Goal: Information Seeking & Learning: Compare options

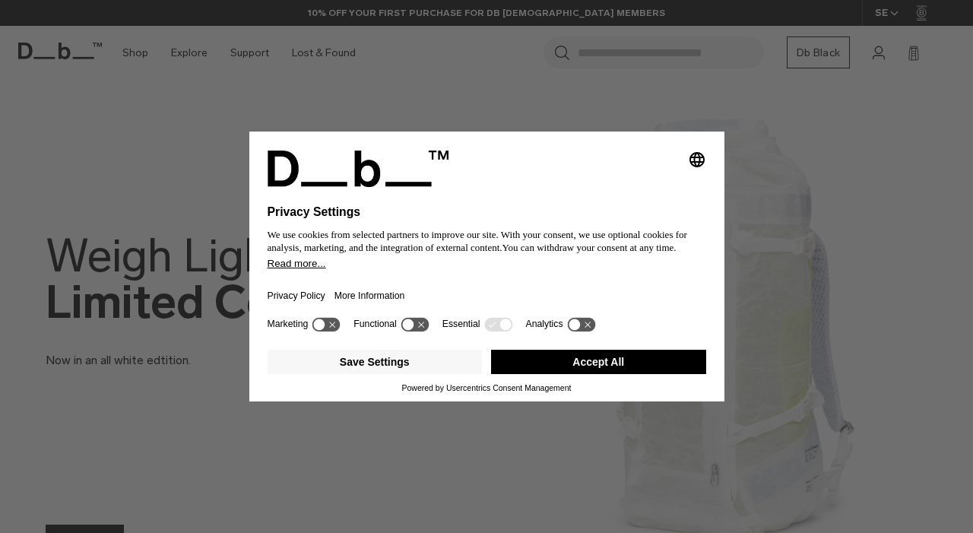
click at [603, 362] on button "Accept All" at bounding box center [598, 362] width 215 height 24
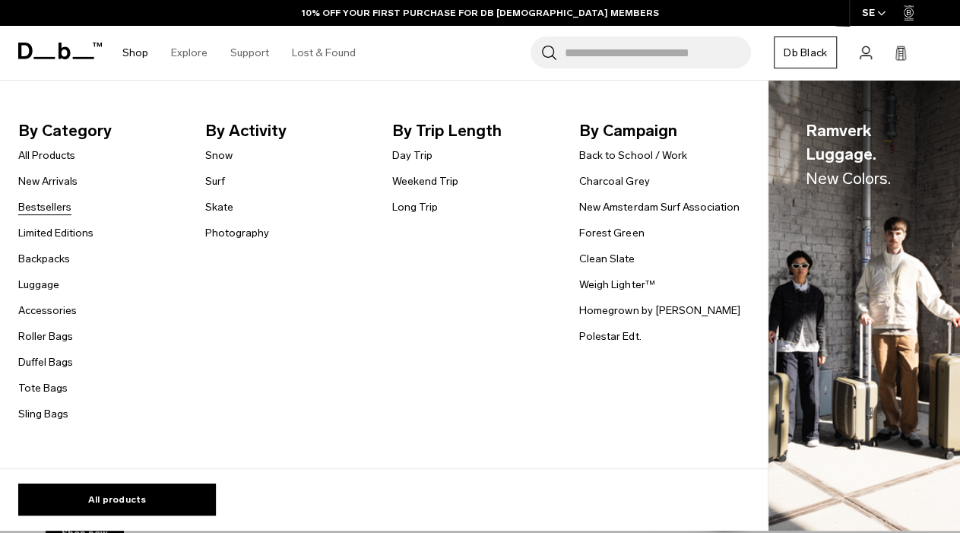
click at [58, 204] on link "Bestsellers" at bounding box center [44, 207] width 53 height 16
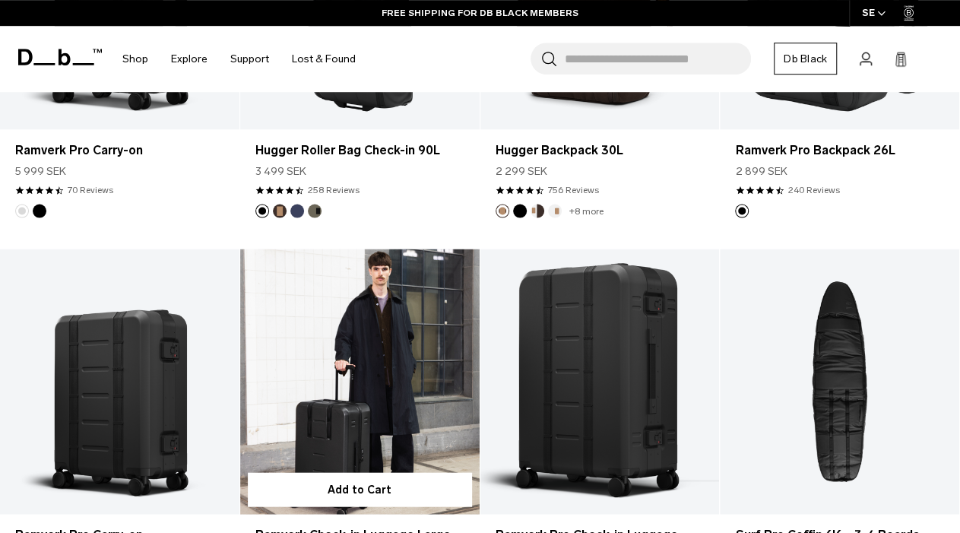
scroll to position [1501, 0]
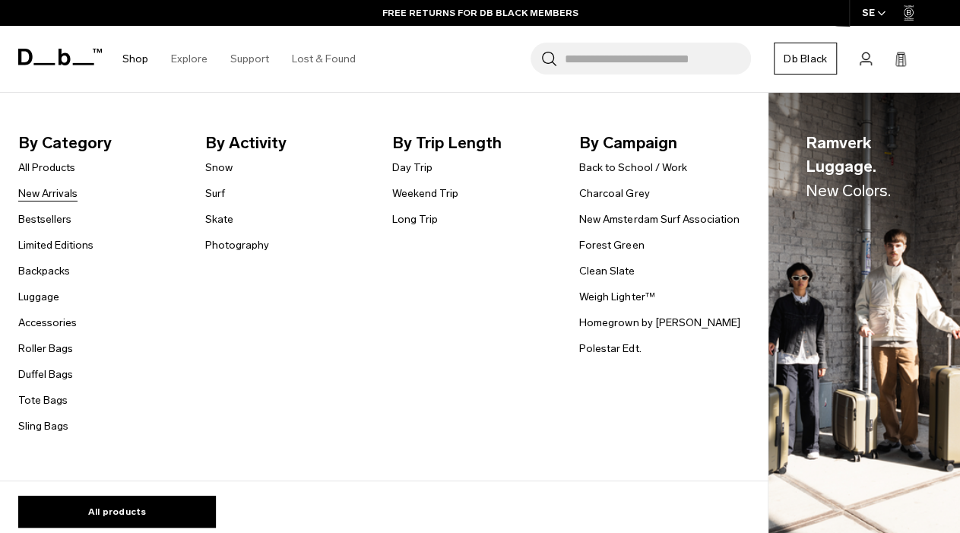
click at [61, 192] on link "New Arrivals" at bounding box center [47, 193] width 59 height 16
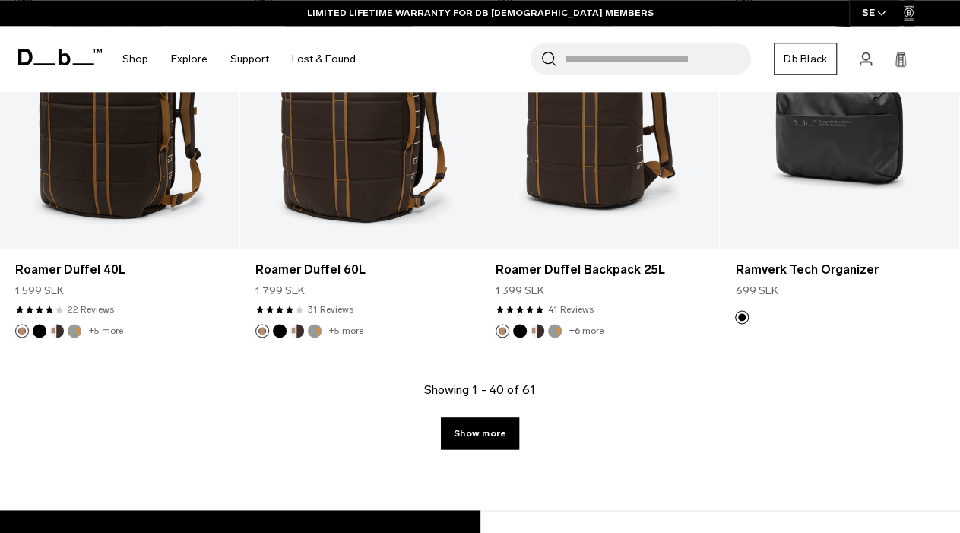
scroll to position [4109, 0]
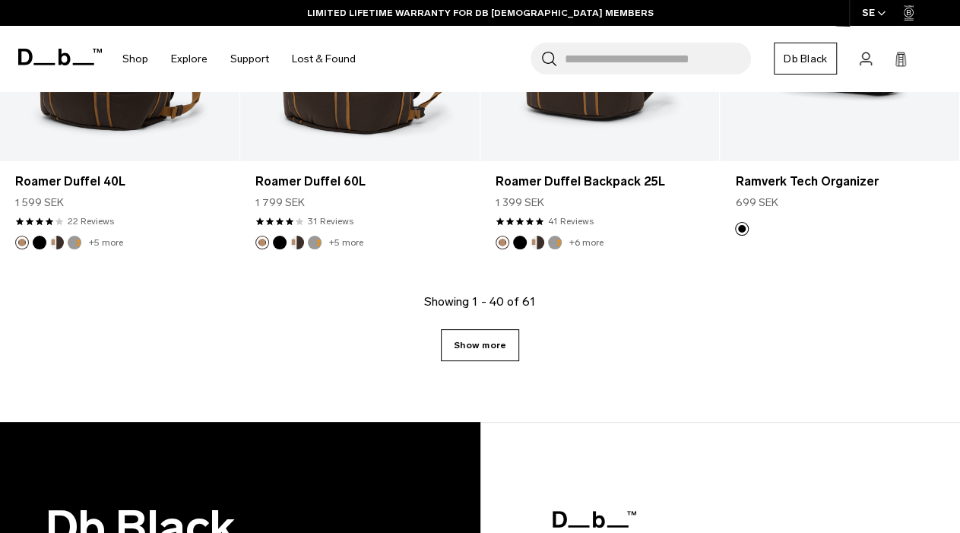
click at [489, 350] on link "Show more" at bounding box center [480, 345] width 78 height 32
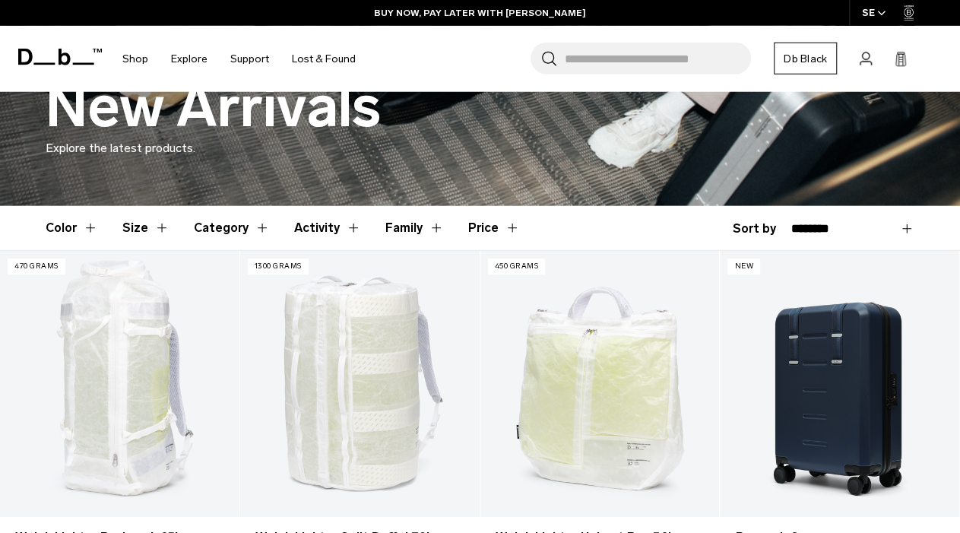
scroll to position [474, 0]
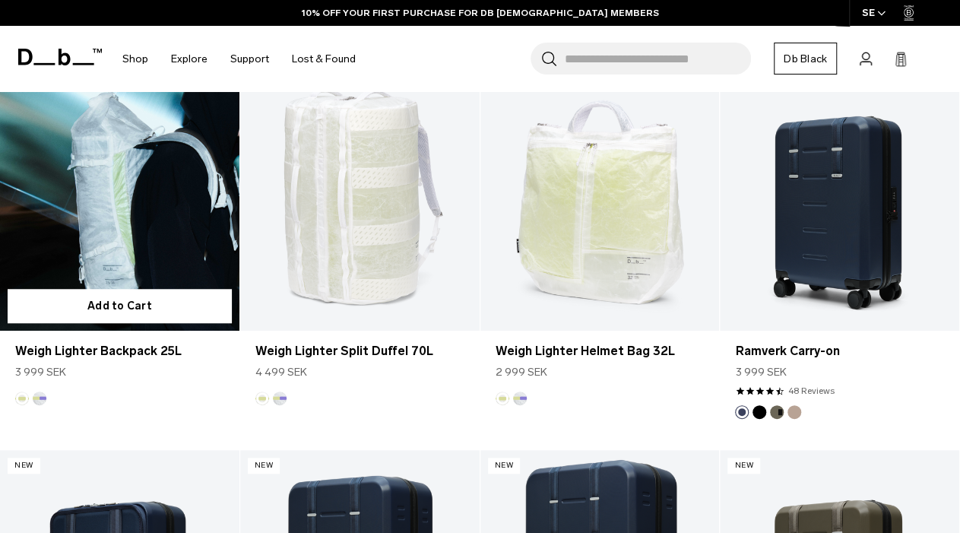
click at [139, 205] on link "Weigh Lighter Backpack 25L" at bounding box center [119, 198] width 239 height 266
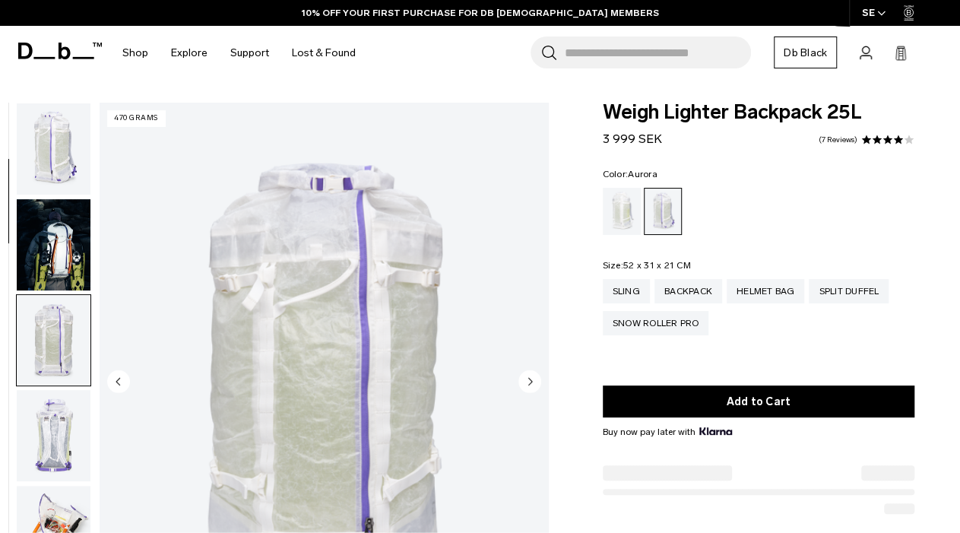
click at [49, 229] on img "button" at bounding box center [54, 244] width 74 height 91
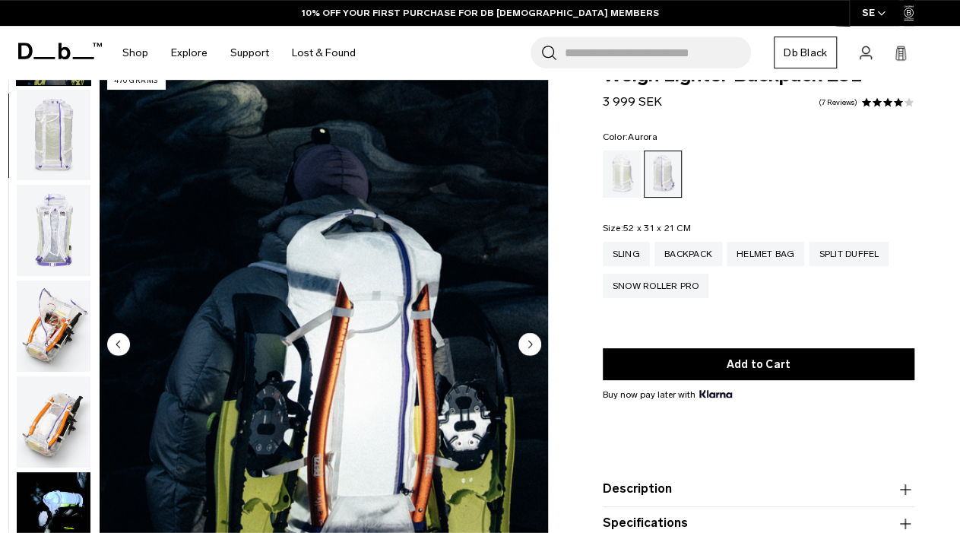
scroll to position [79, 0]
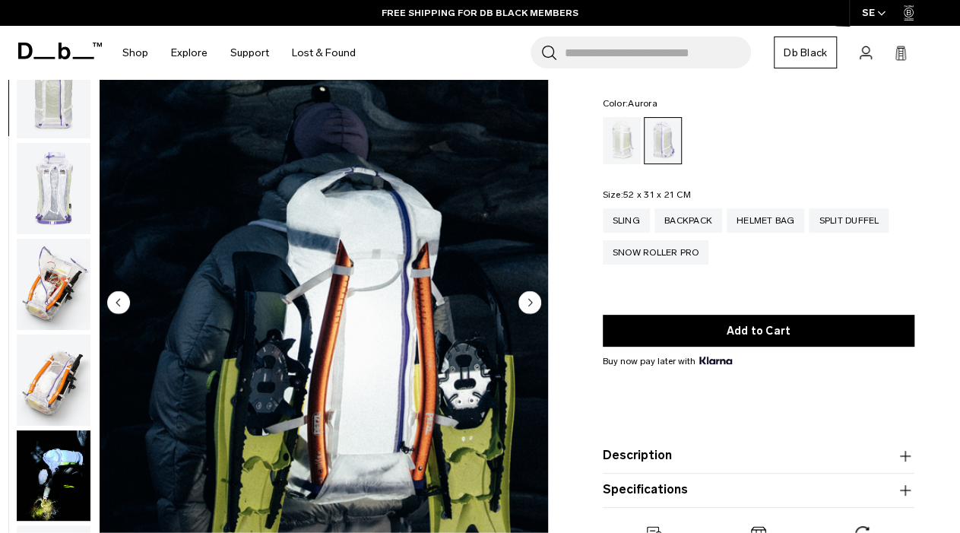
click at [64, 239] on img "button" at bounding box center [54, 284] width 74 height 91
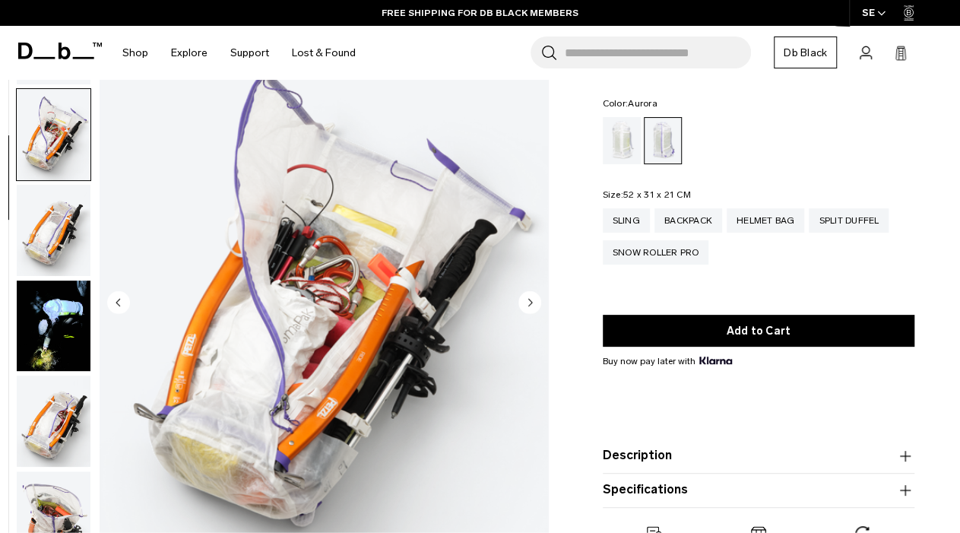
click at [55, 280] on img "button" at bounding box center [54, 325] width 74 height 91
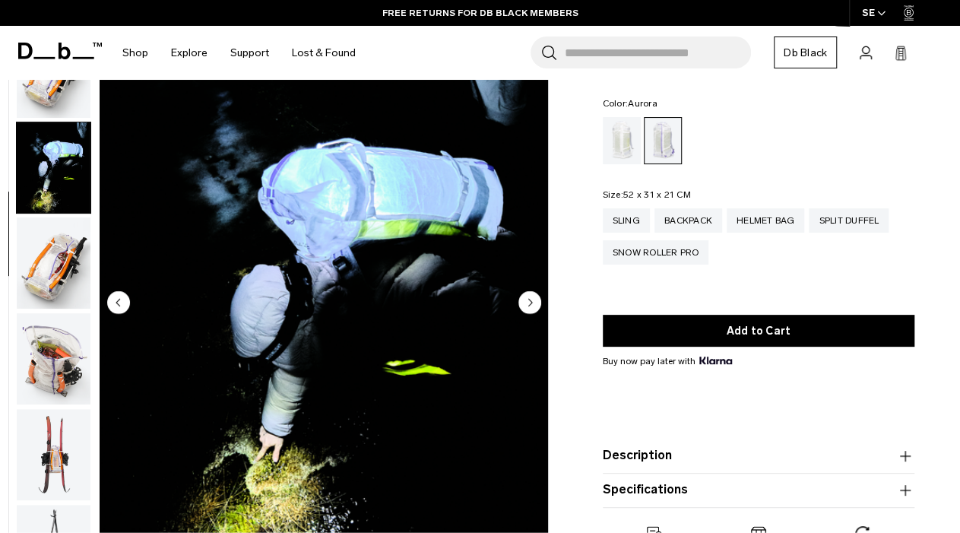
scroll to position [476, 0]
click at [55, 312] on img "button" at bounding box center [54, 357] width 74 height 91
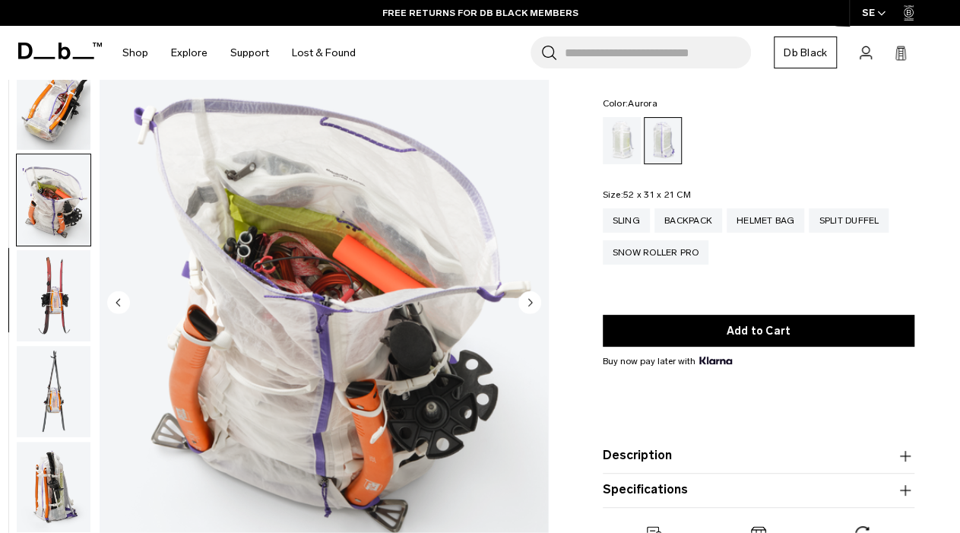
scroll to position [635, 0]
click at [59, 441] on img "button" at bounding box center [54, 486] width 74 height 91
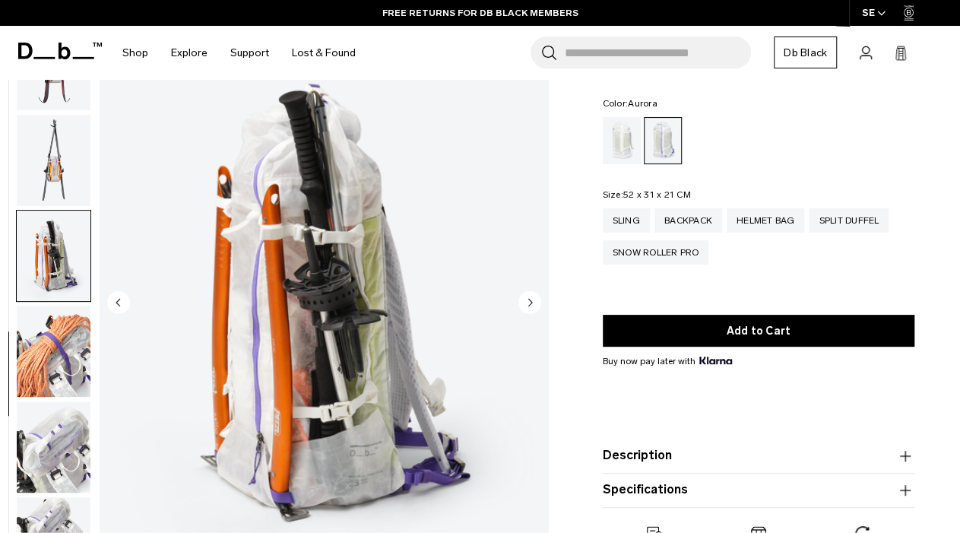
scroll to position [866, 0]
click at [51, 305] on img "button" at bounding box center [54, 350] width 74 height 91
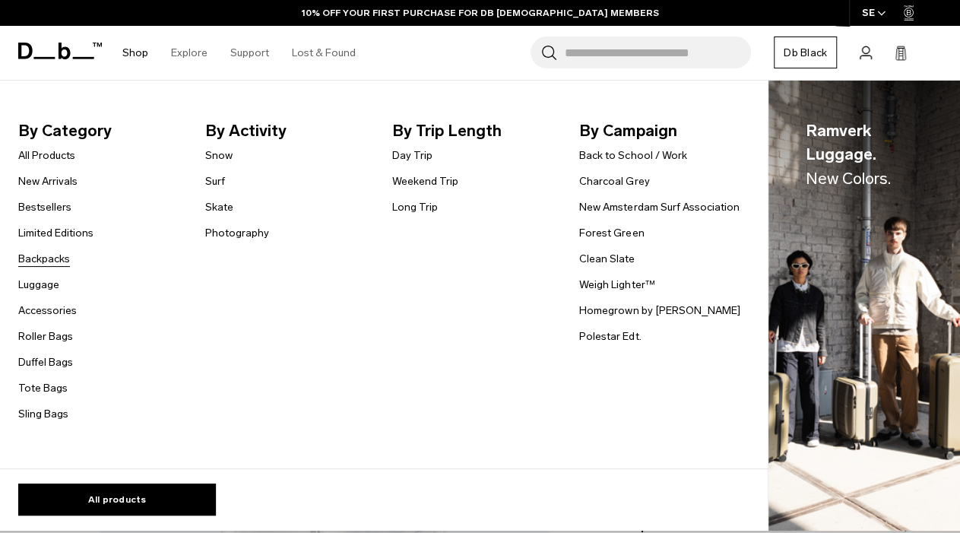
click at [48, 261] on link "Backpacks" at bounding box center [44, 259] width 52 height 16
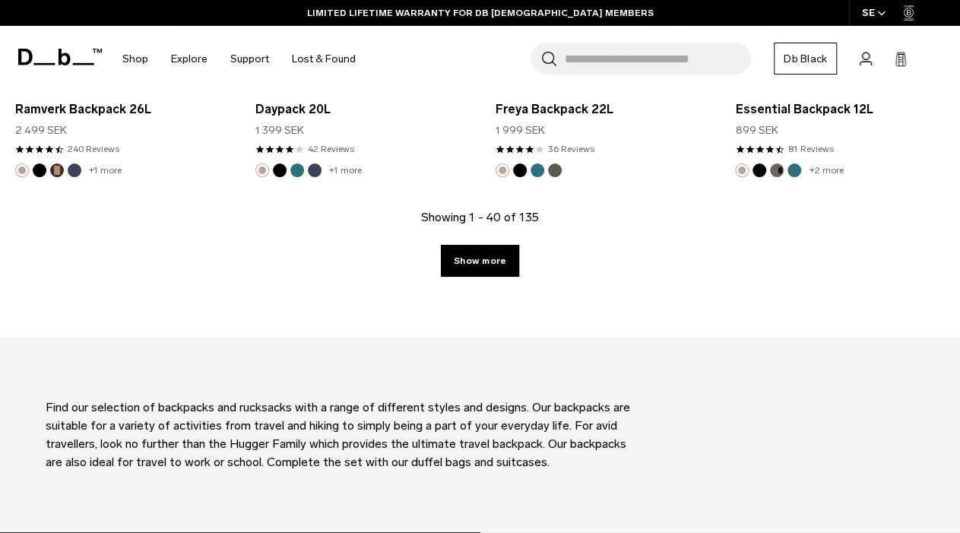
scroll to position [4030, 0]
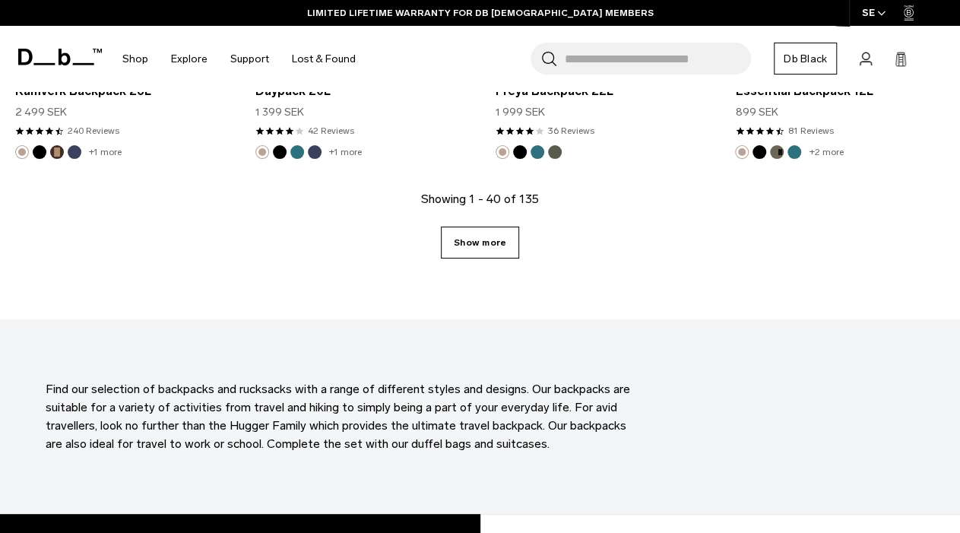
click at [489, 226] on link "Show more" at bounding box center [480, 242] width 78 height 32
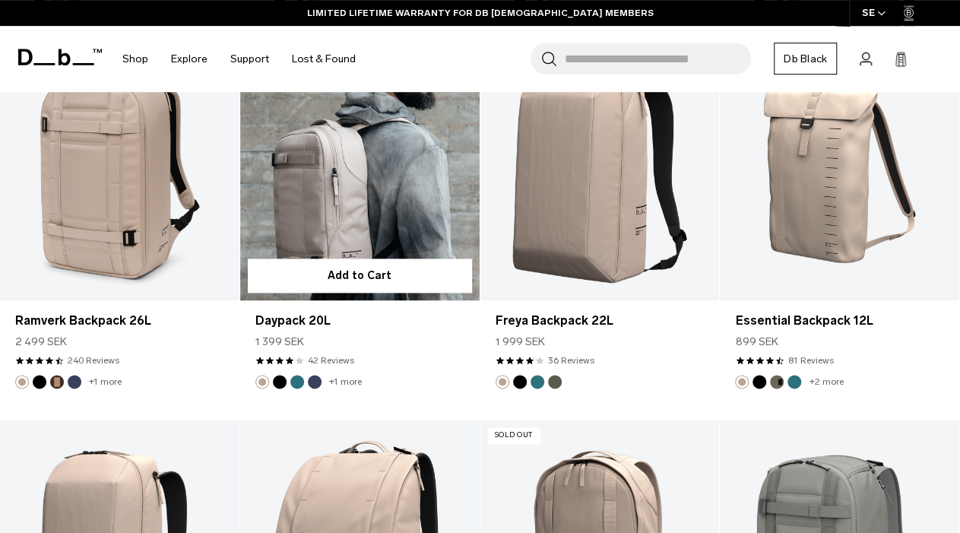
scroll to position [3788, 0]
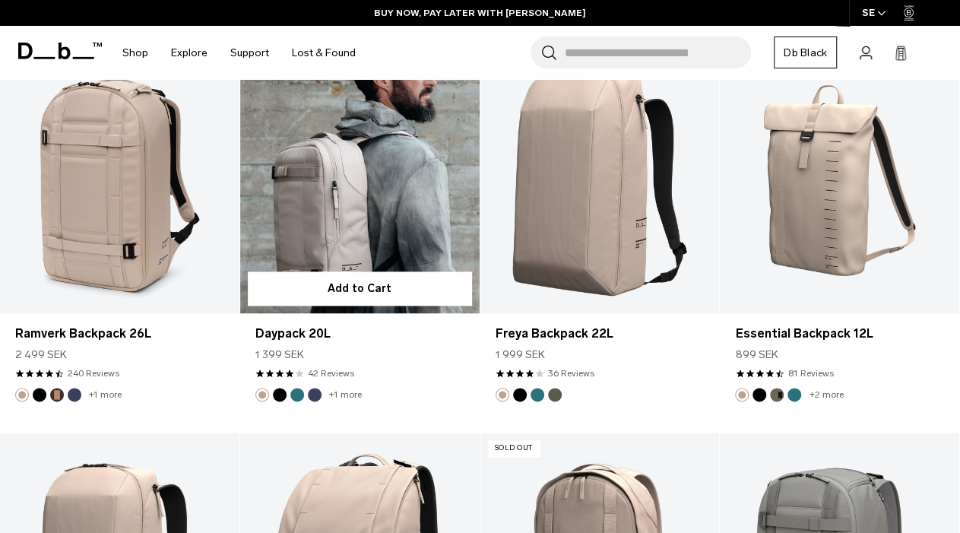
click at [375, 178] on link "Daypack 20L" at bounding box center [359, 180] width 239 height 266
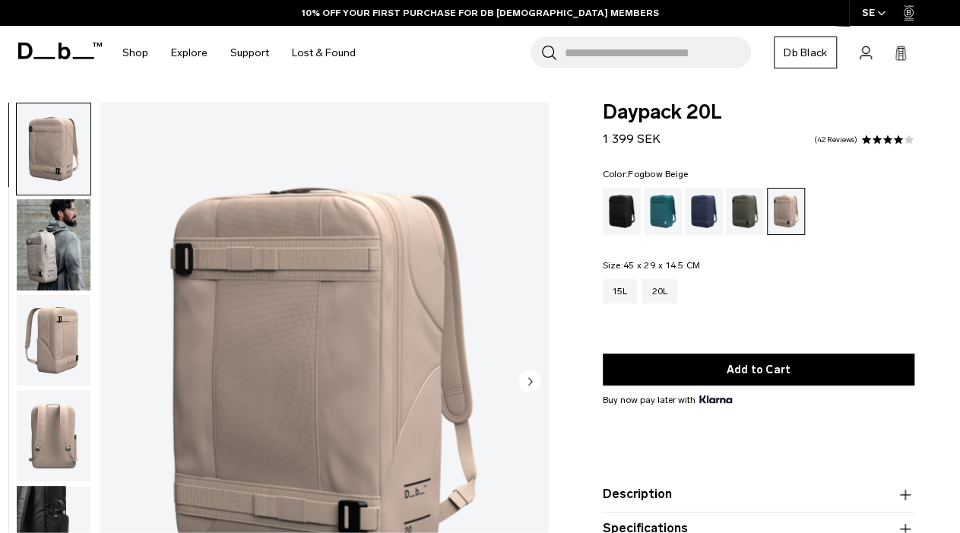
click at [532, 384] on circle "Next slide" at bounding box center [529, 380] width 23 height 23
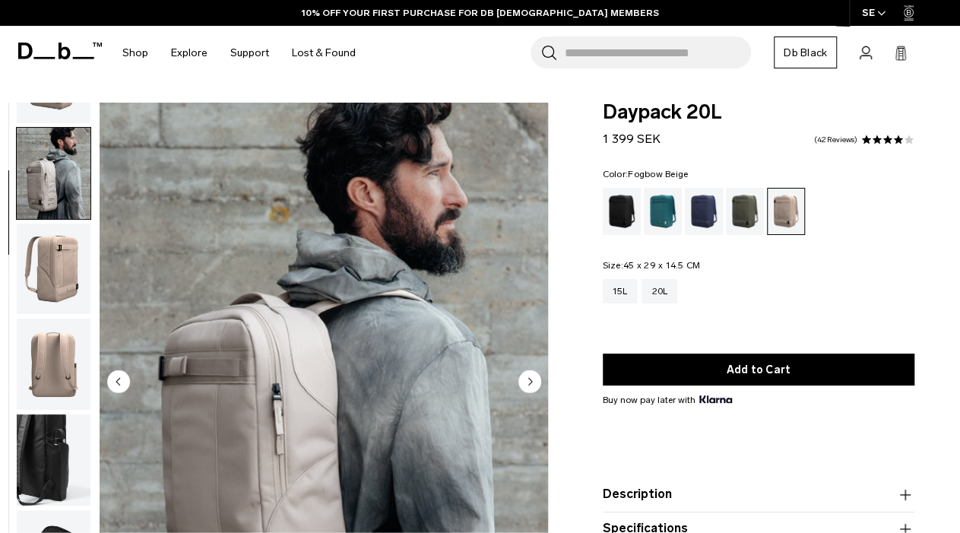
scroll to position [72, 0]
click at [63, 318] on img "button" at bounding box center [54, 363] width 74 height 91
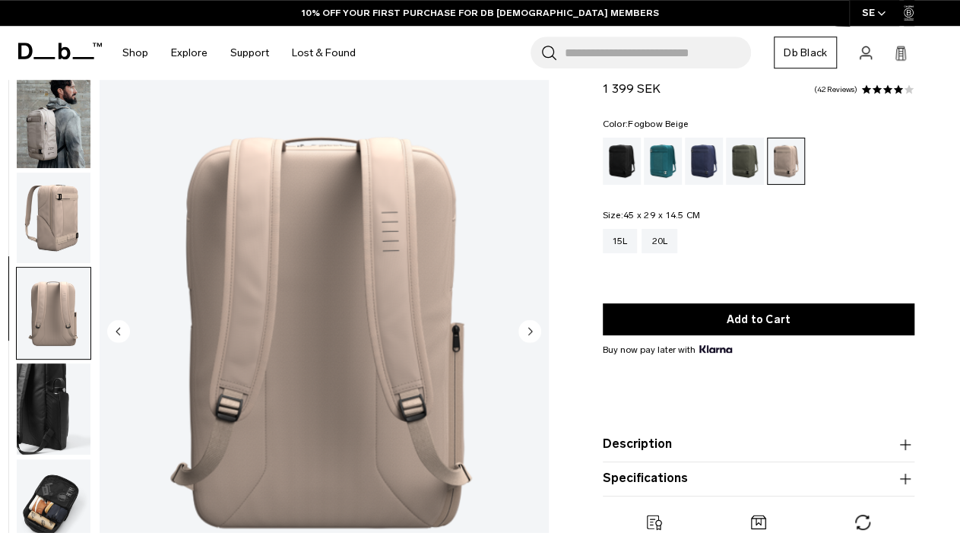
scroll to position [79, 0]
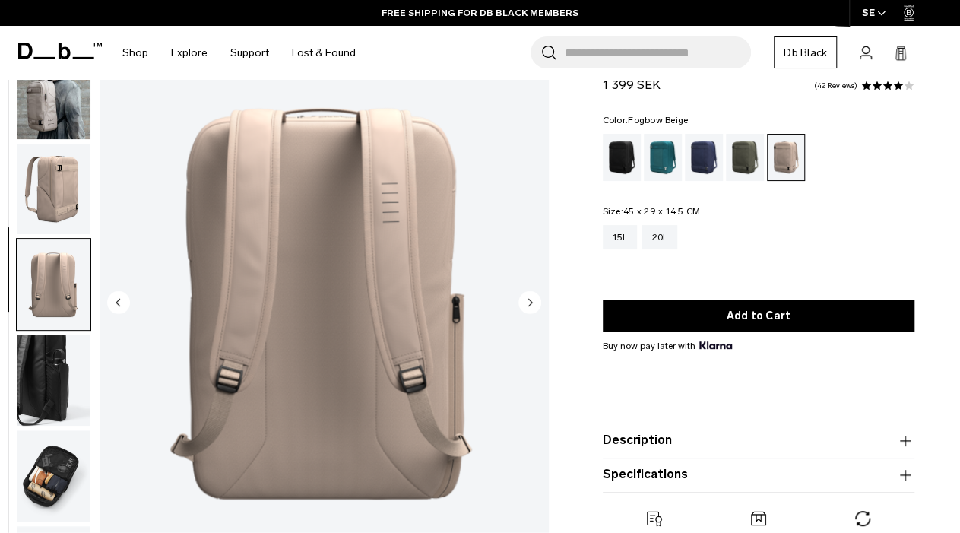
click at [34, 162] on img "button" at bounding box center [54, 189] width 74 height 91
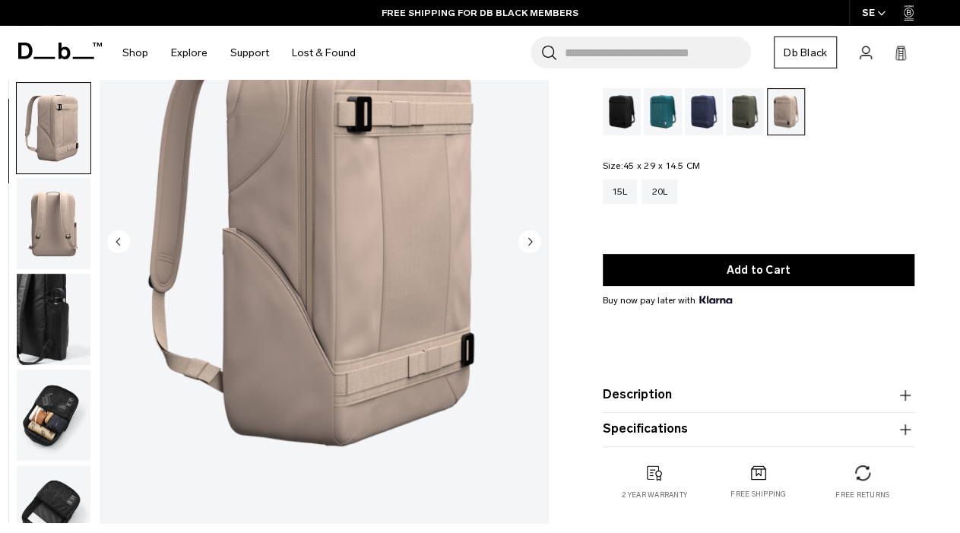
scroll to position [158, 0]
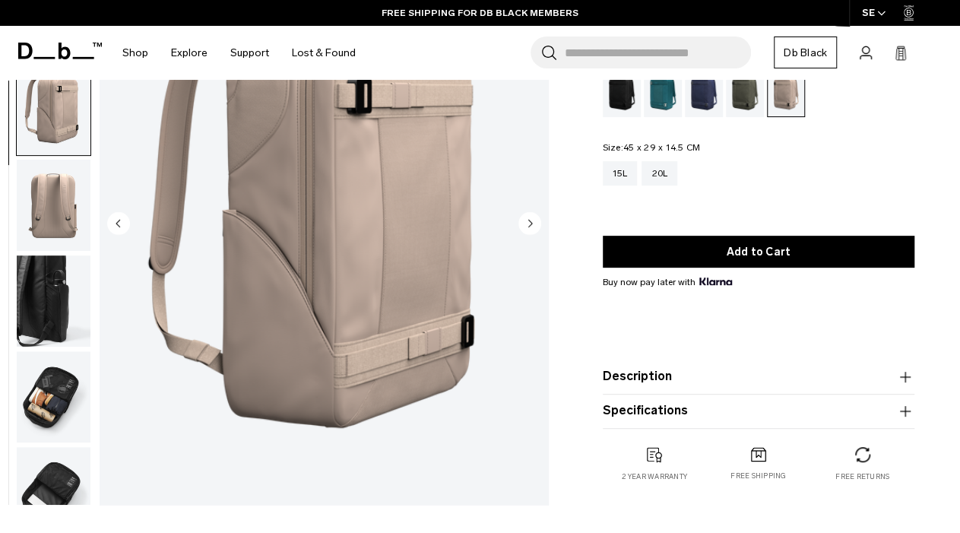
click at [673, 373] on button "Description" at bounding box center [759, 377] width 312 height 18
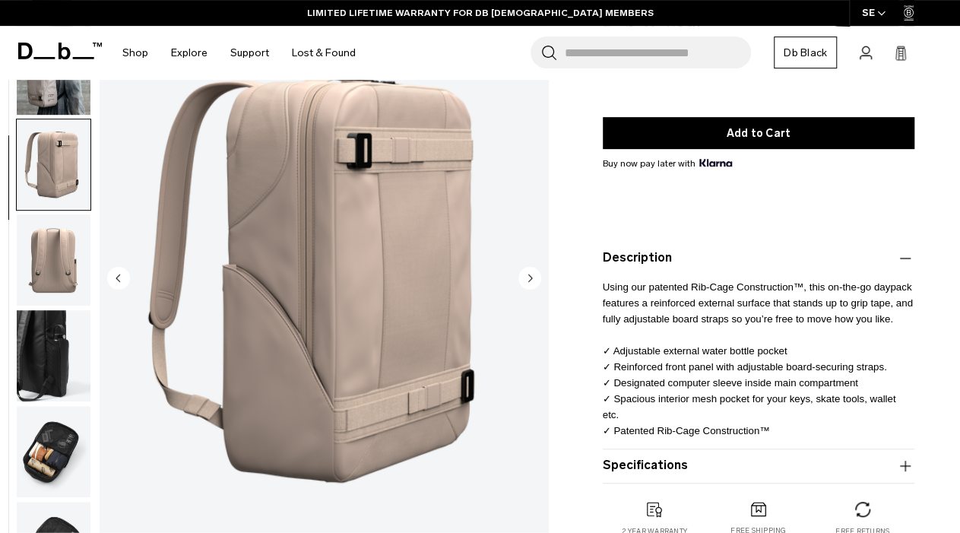
scroll to position [237, 0]
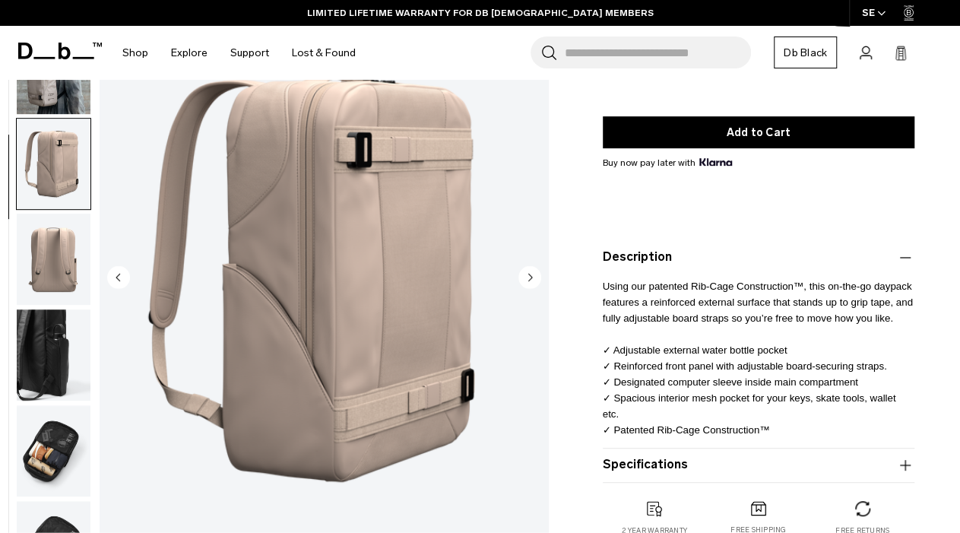
click at [641, 464] on button "Specifications" at bounding box center [759, 465] width 312 height 18
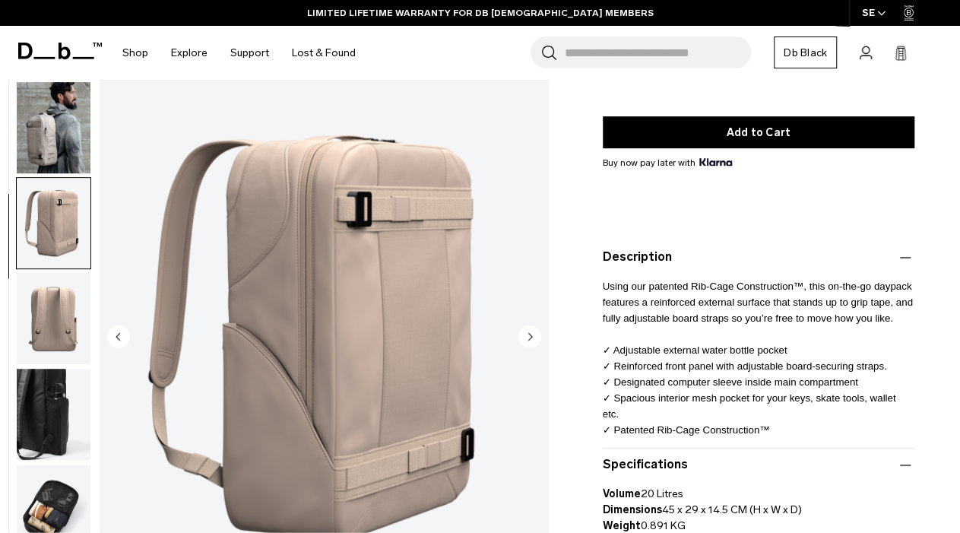
click at [42, 118] on img "button" at bounding box center [54, 126] width 74 height 91
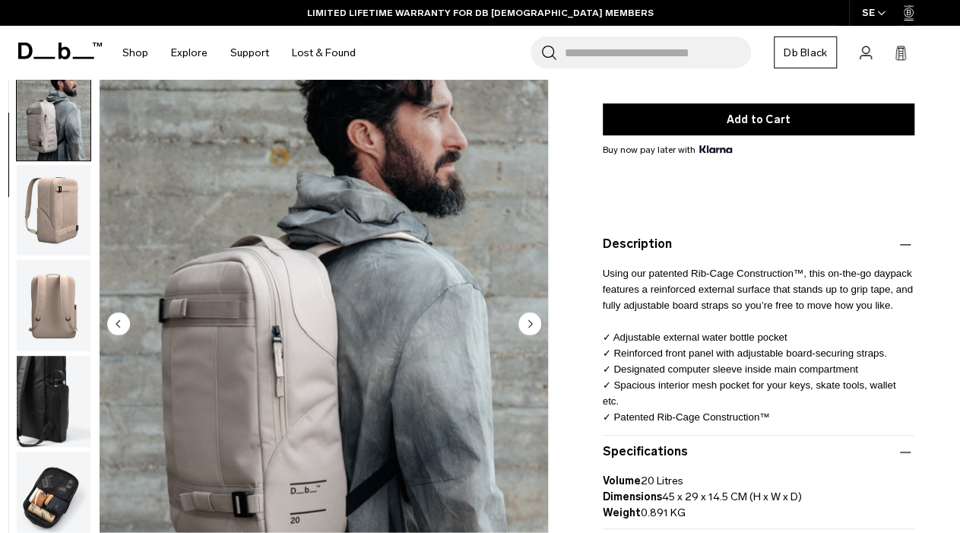
scroll to position [316, 0]
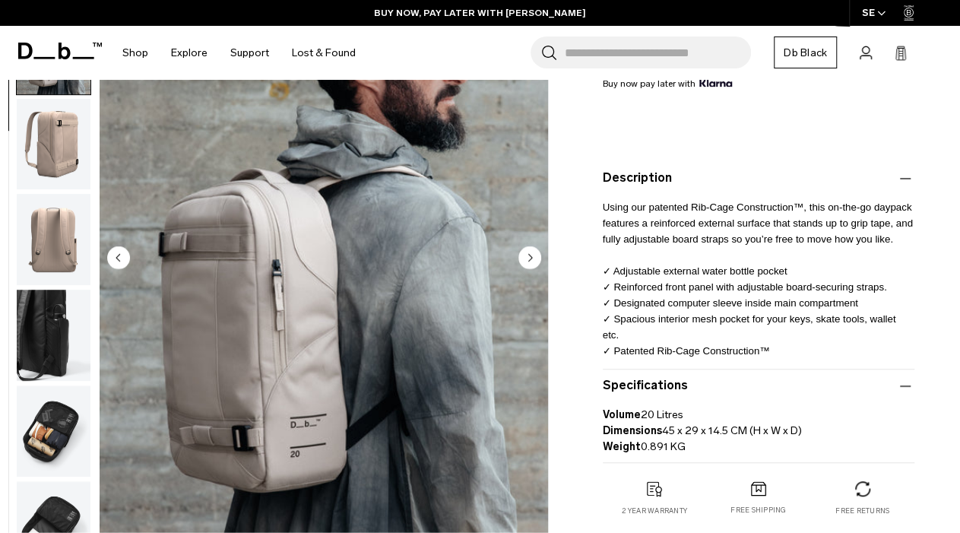
click at [49, 122] on img "button" at bounding box center [54, 143] width 74 height 91
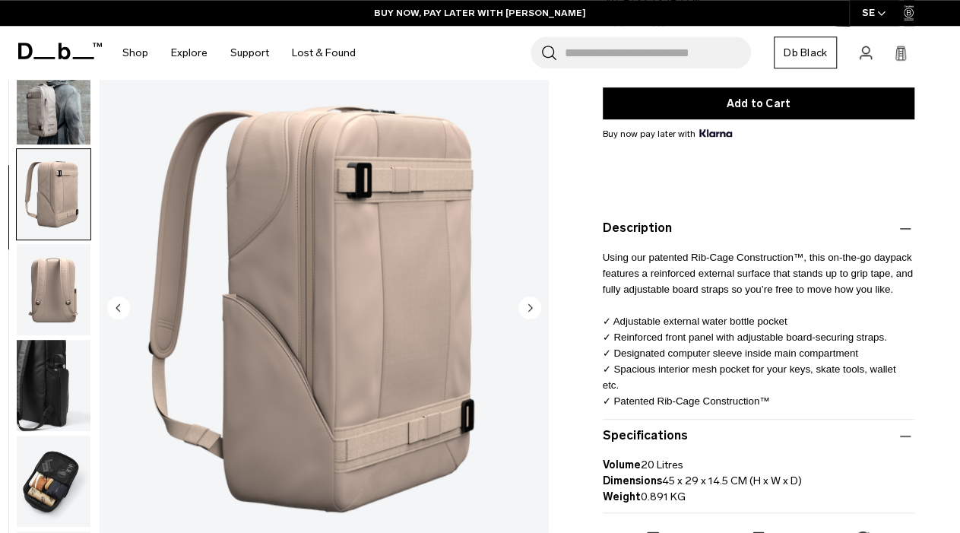
scroll to position [237, 0]
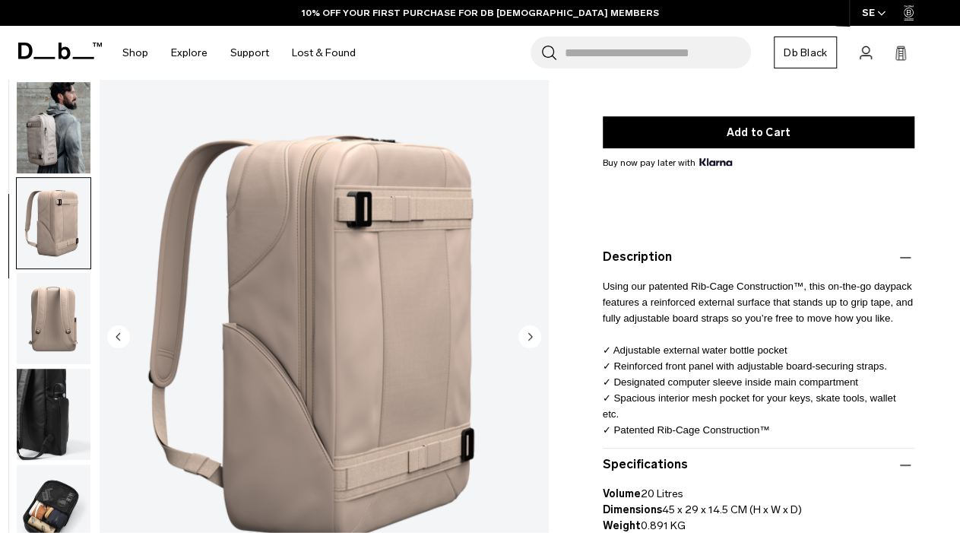
click at [48, 112] on img "button" at bounding box center [54, 126] width 74 height 91
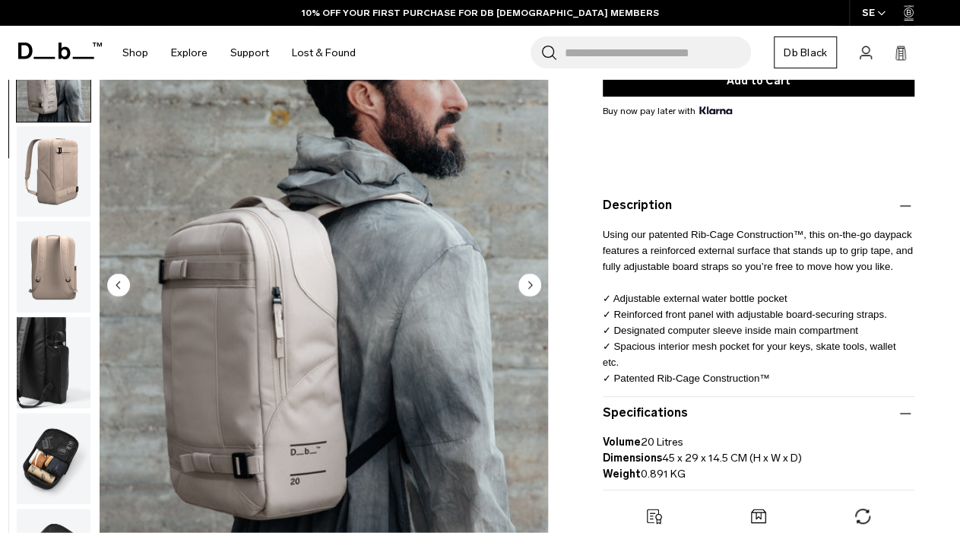
scroll to position [316, 0]
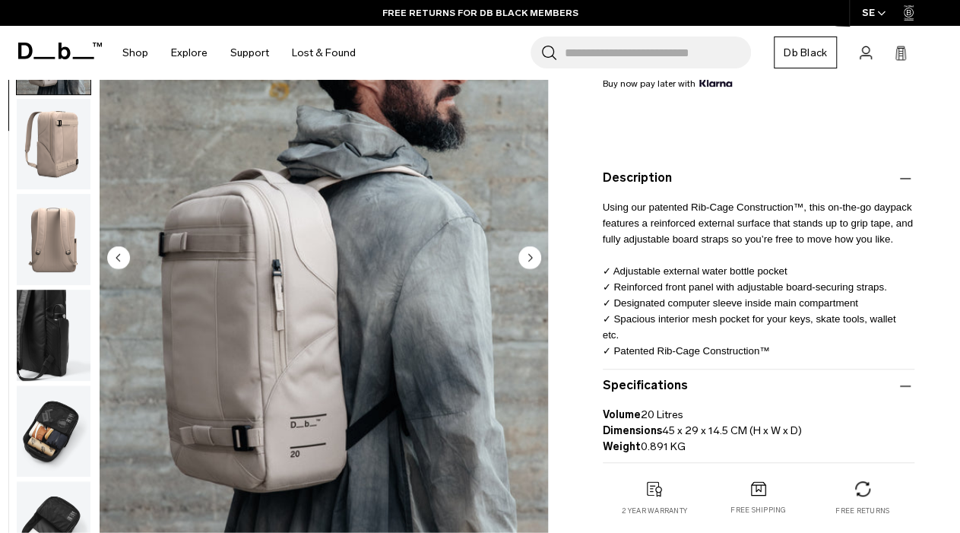
click at [44, 290] on img "button" at bounding box center [54, 335] width 74 height 91
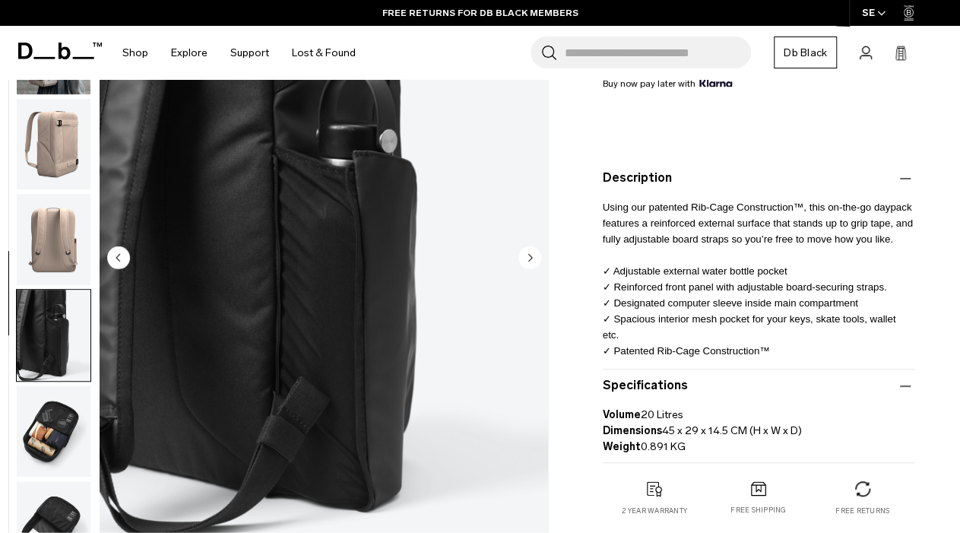
click at [39, 384] on img "button" at bounding box center [54, 429] width 74 height 91
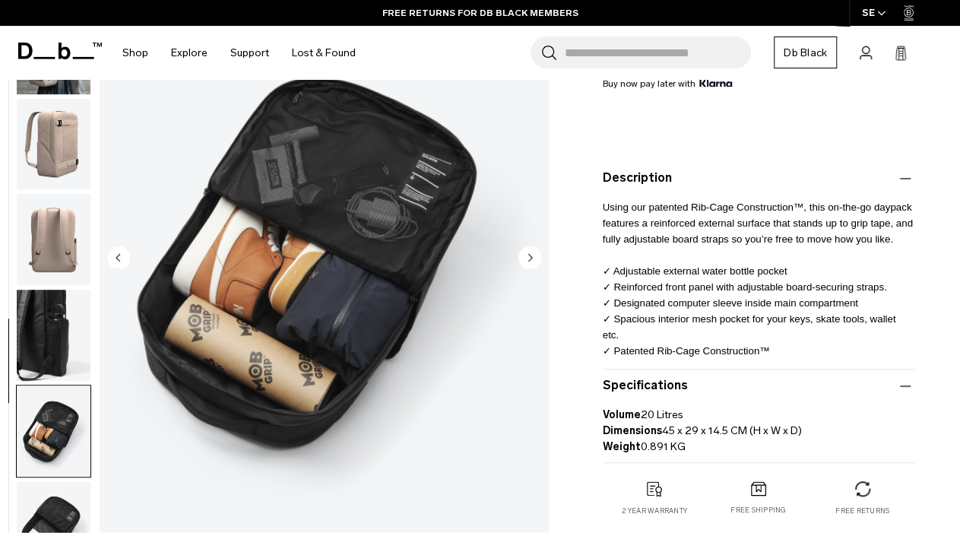
click at [40, 202] on img "button" at bounding box center [54, 239] width 74 height 91
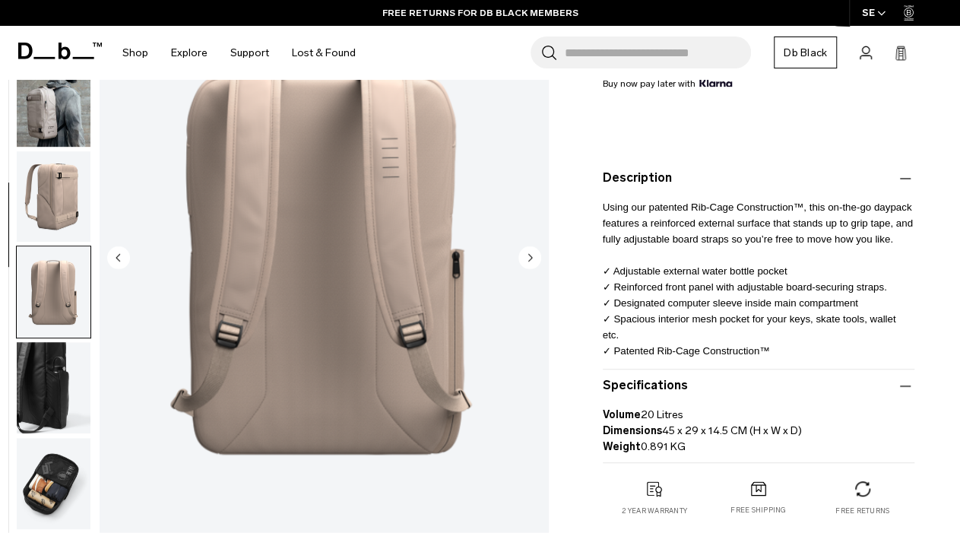
scroll to position [0, 0]
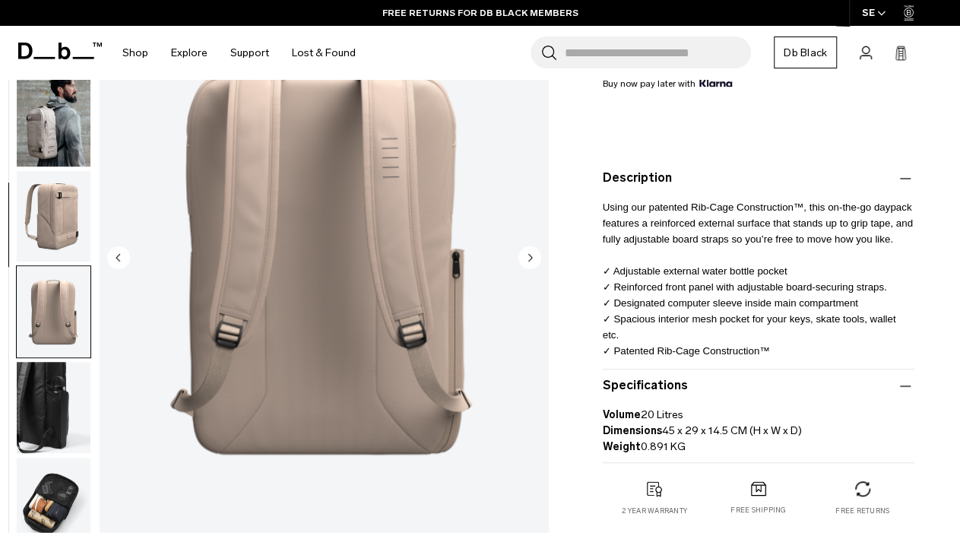
click at [52, 179] on img "button" at bounding box center [54, 215] width 74 height 91
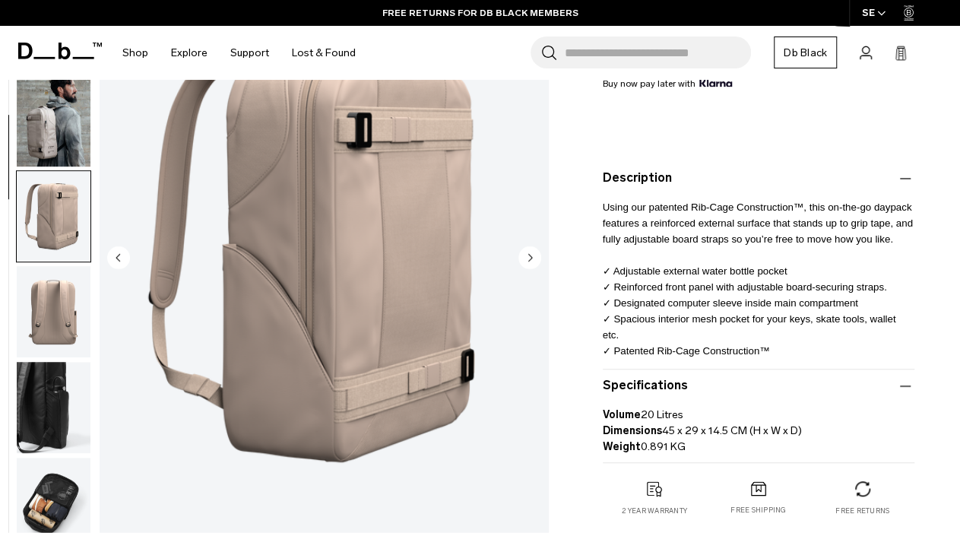
click at [60, 90] on img "button" at bounding box center [54, 119] width 74 height 91
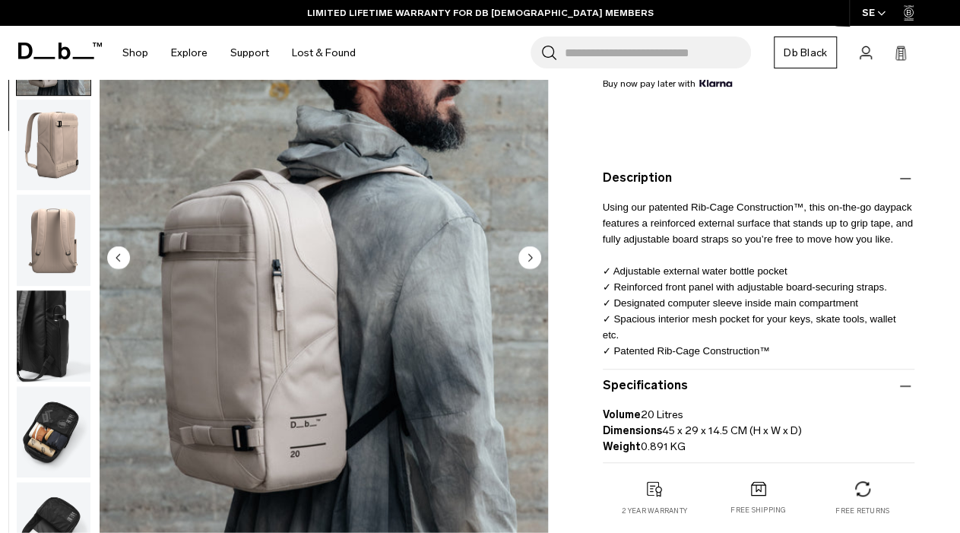
scroll to position [72, 0]
click at [57, 196] on img "button" at bounding box center [54, 239] width 74 height 91
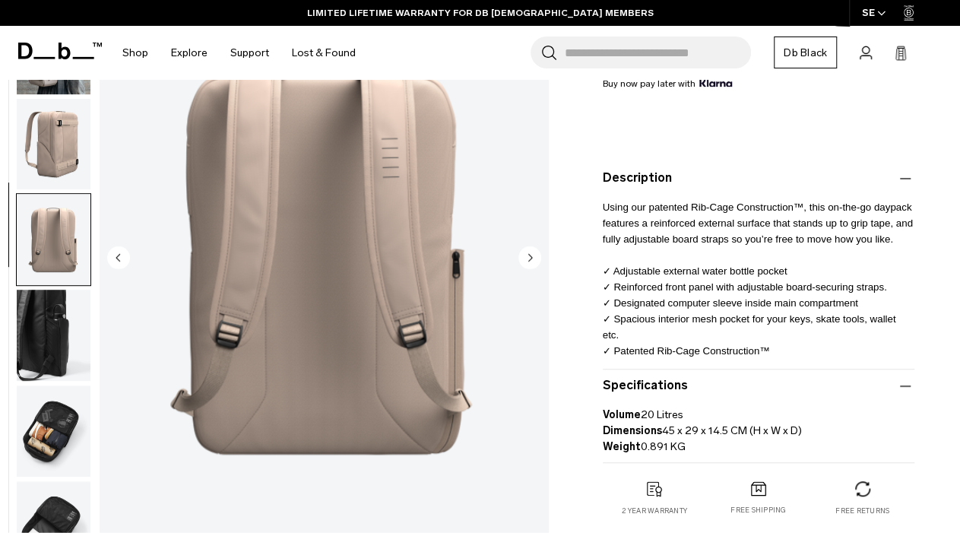
click at [52, 290] on img "button" at bounding box center [54, 335] width 74 height 91
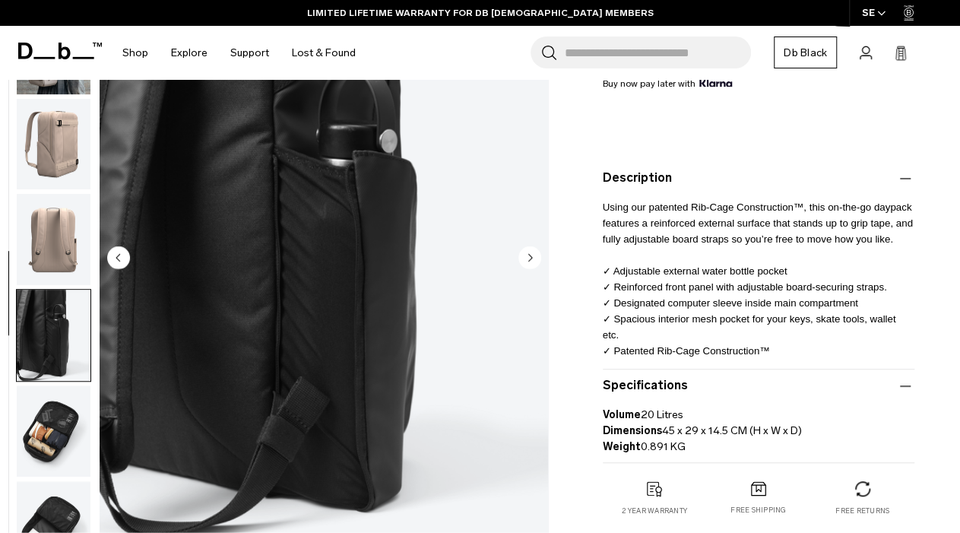
click at [54, 384] on img "button" at bounding box center [54, 429] width 74 height 91
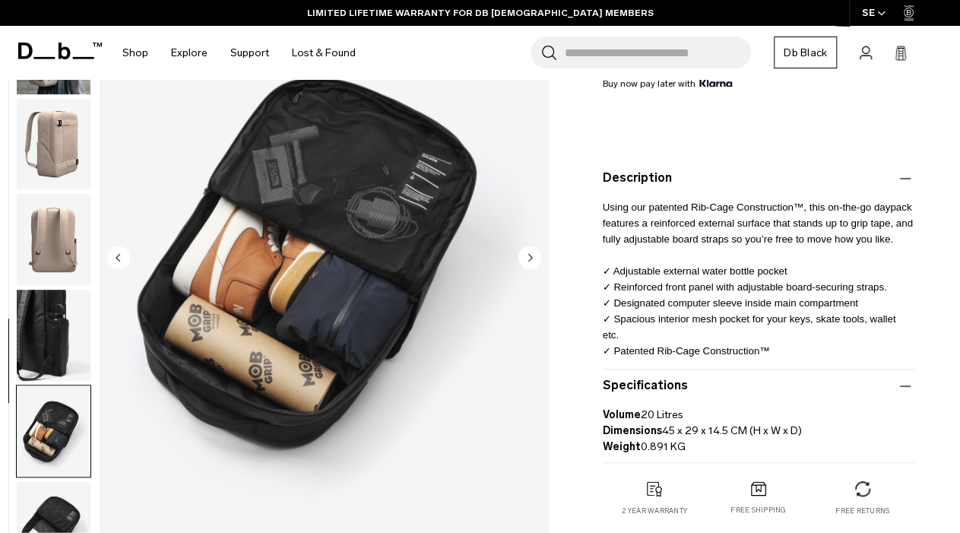
click at [53, 480] on img "button" at bounding box center [54, 525] width 74 height 91
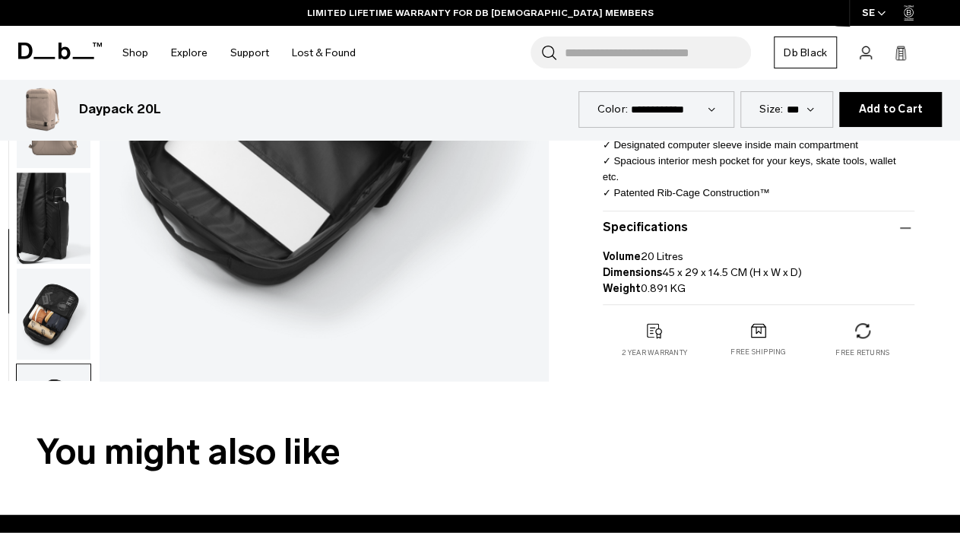
scroll to position [0, 0]
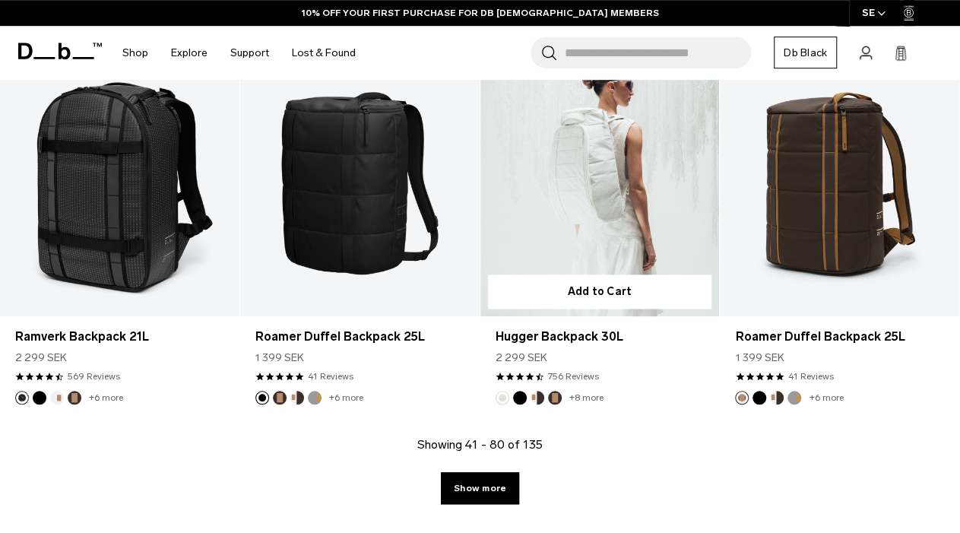
scroll to position [3946, 0]
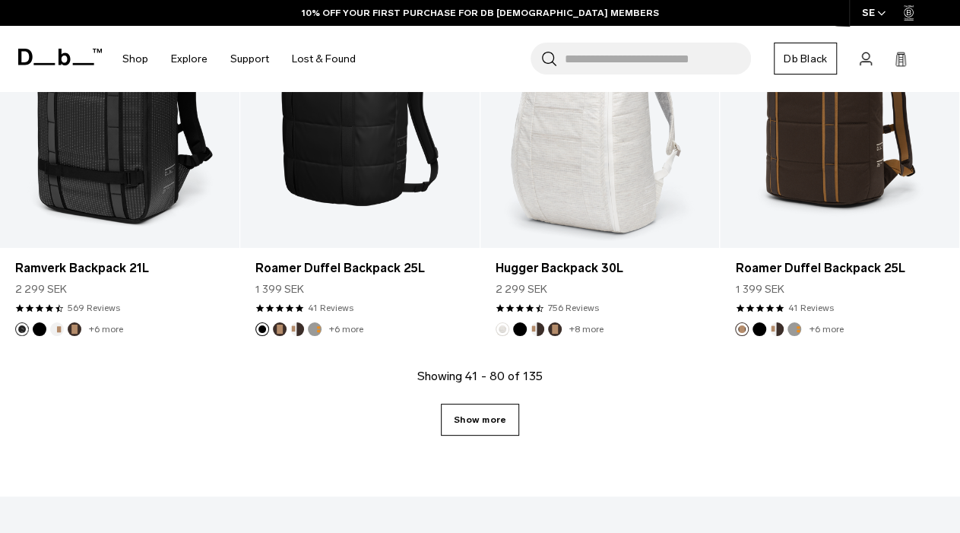
click at [486, 403] on link "Show more" at bounding box center [480, 419] width 78 height 32
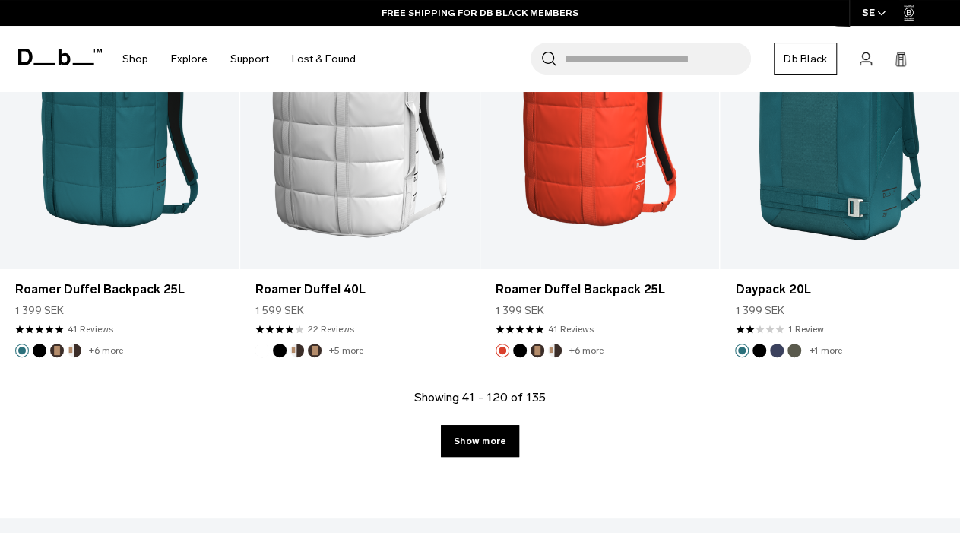
scroll to position [7908, 0]
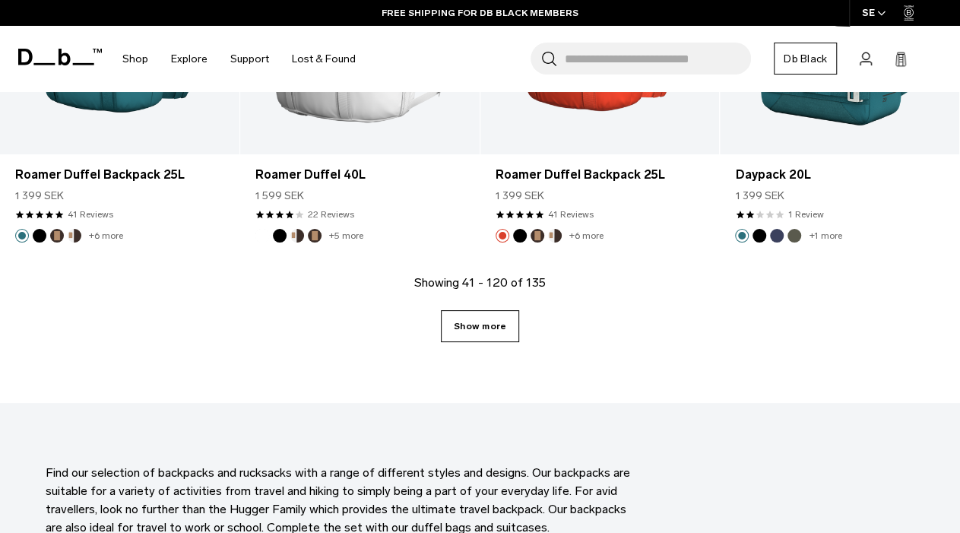
click at [471, 310] on link "Show more" at bounding box center [480, 326] width 78 height 32
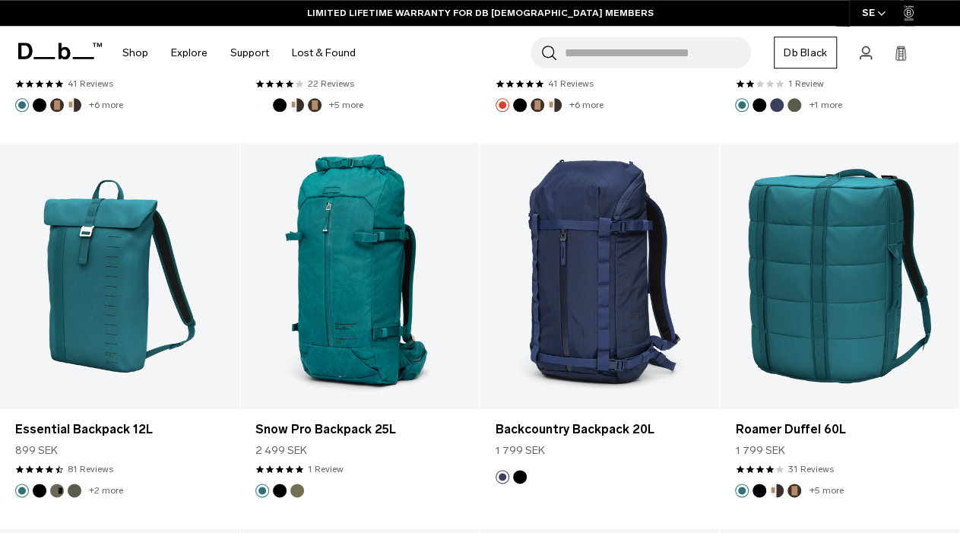
scroll to position [8006, 0]
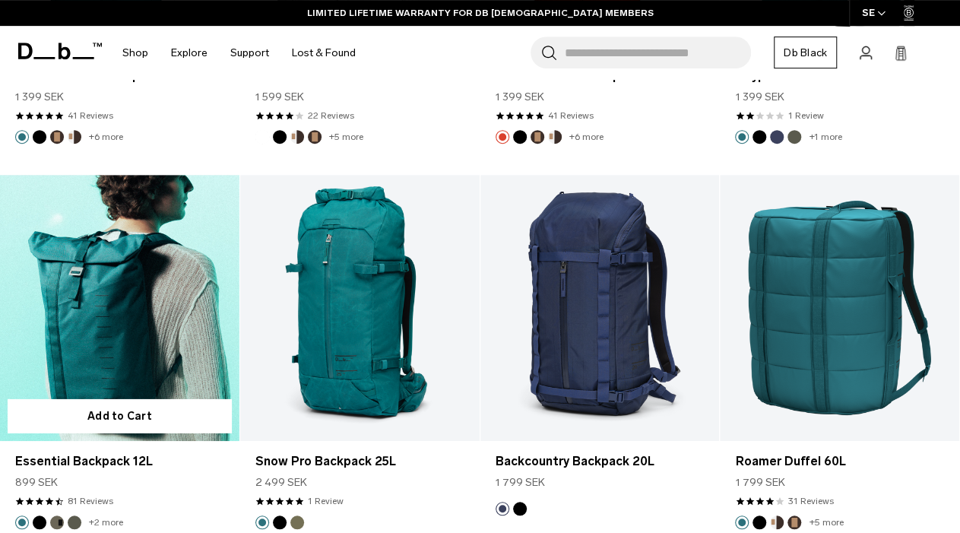
click at [100, 517] on link "+2 more" at bounding box center [106, 522] width 34 height 11
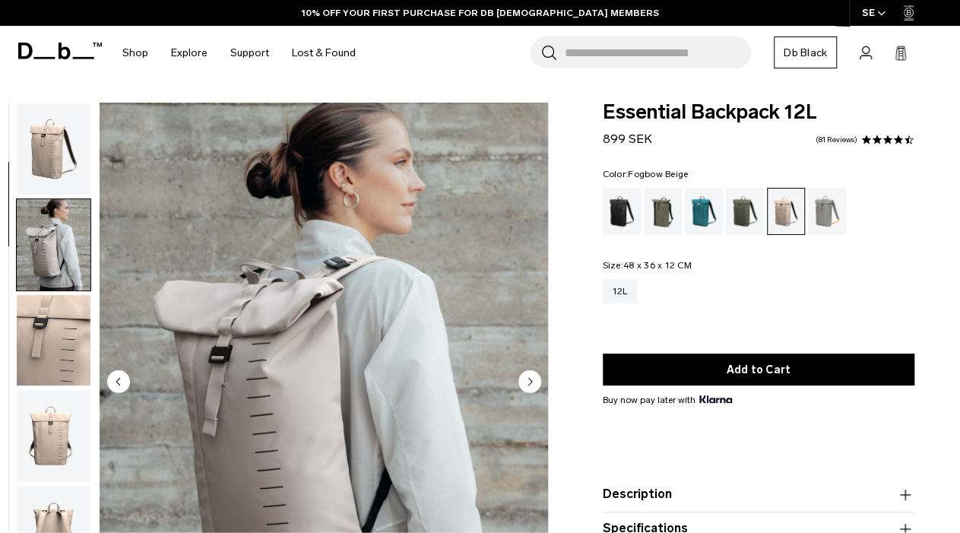
scroll to position [80, 0]
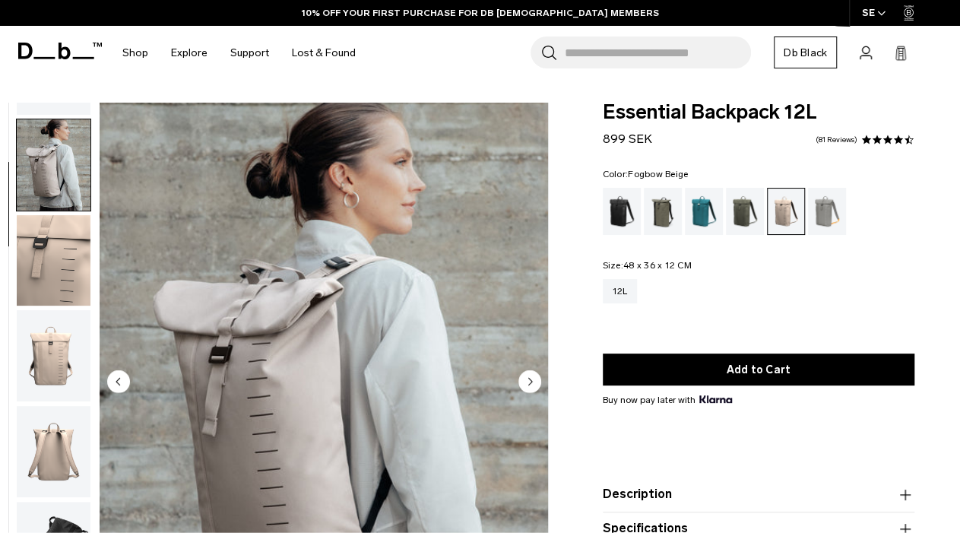
click at [40, 144] on img "button" at bounding box center [54, 164] width 74 height 91
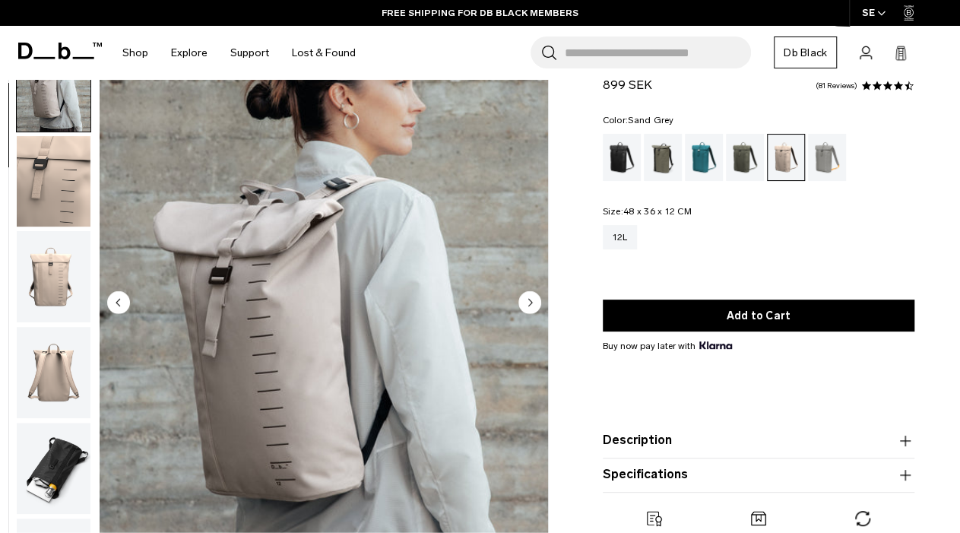
click at [818, 150] on div "Sand Grey" at bounding box center [827, 157] width 39 height 47
click at [831, 165] on div "Sand Grey" at bounding box center [827, 157] width 39 height 47
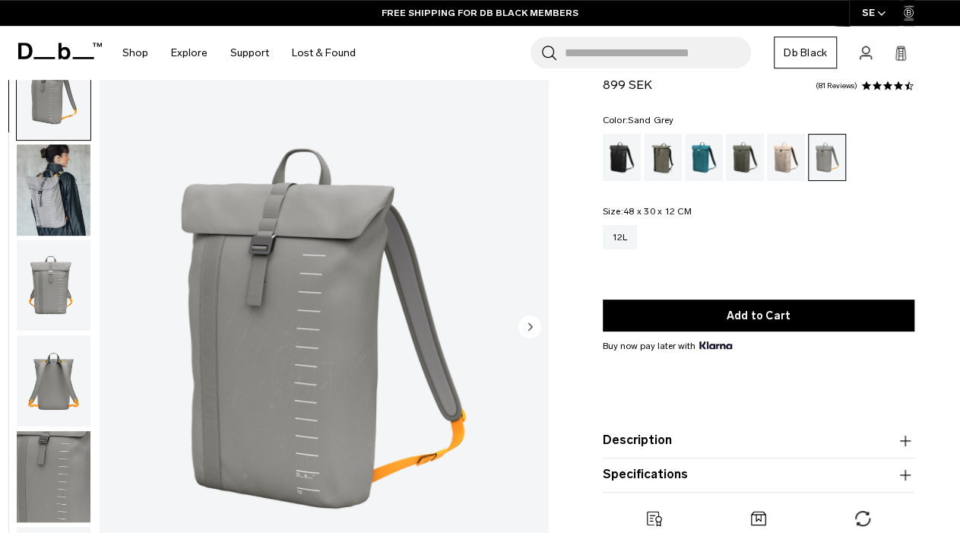
scroll to position [79, 0]
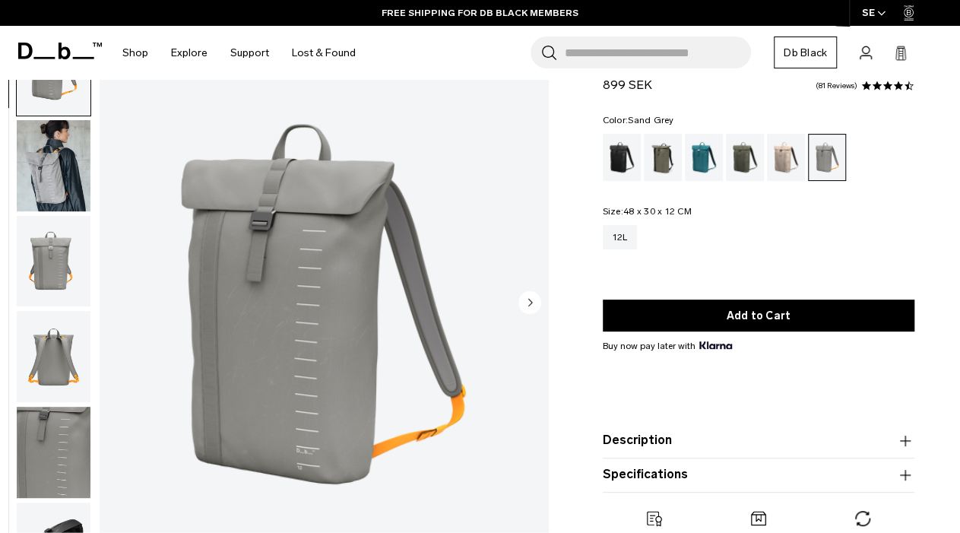
click at [39, 123] on img "button" at bounding box center [54, 165] width 74 height 91
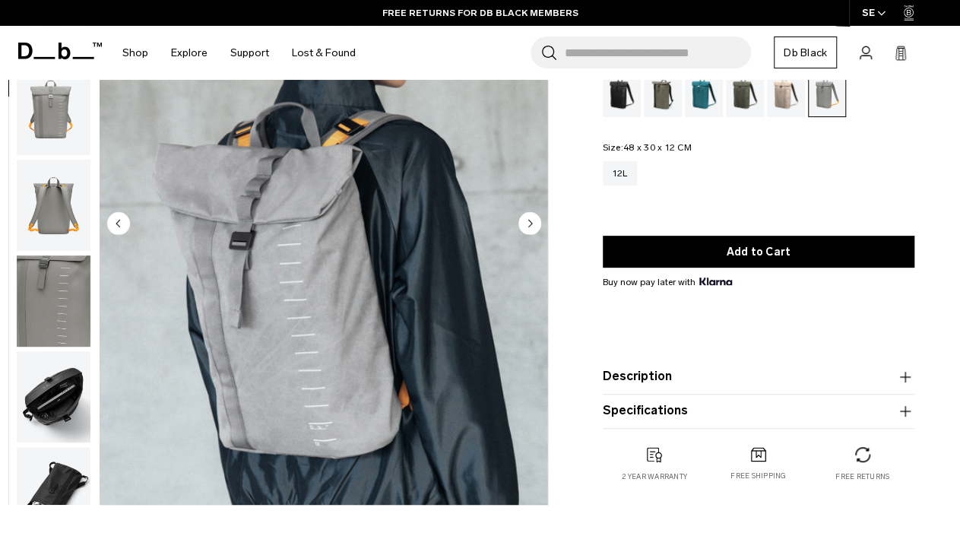
scroll to position [0, 0]
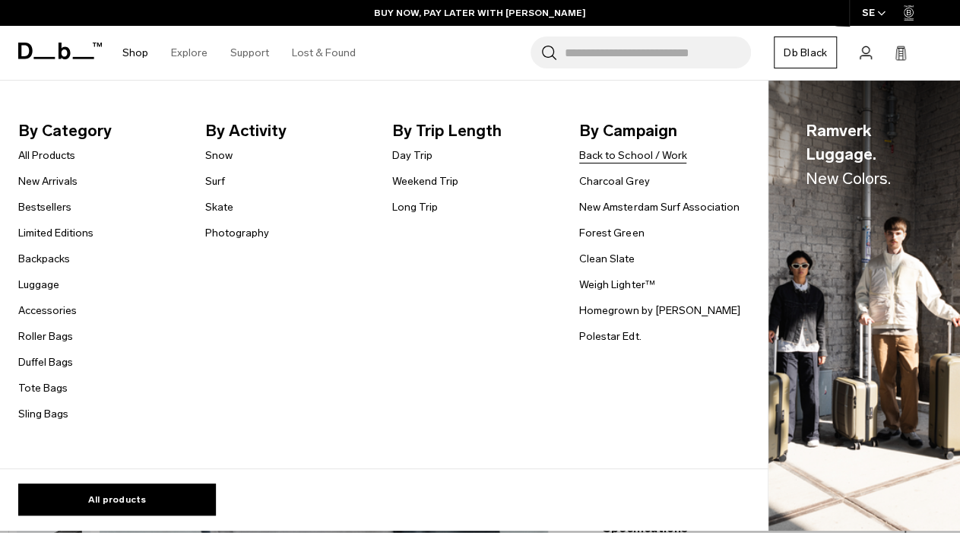
click at [663, 154] on link "Back to School / Work" at bounding box center [632, 155] width 107 height 16
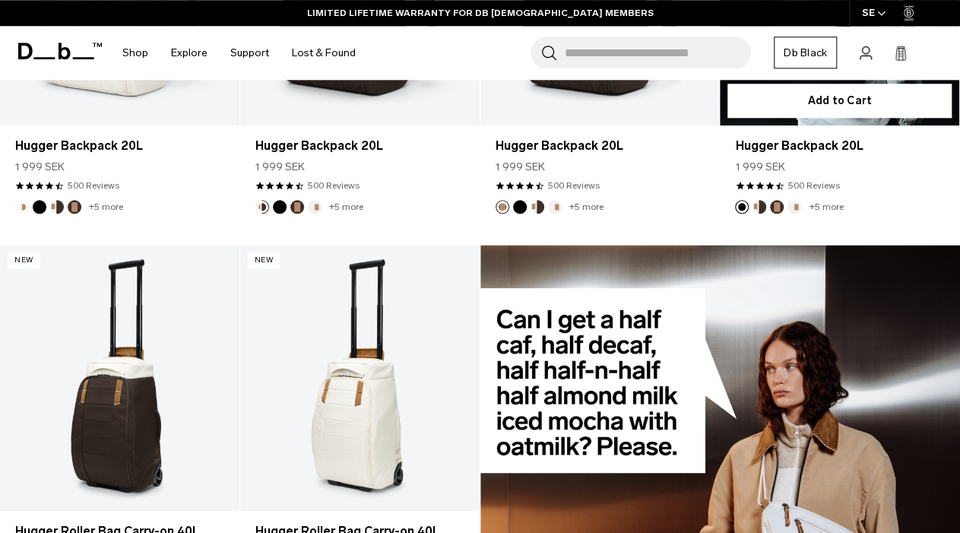
scroll to position [3673, 0]
